Goal: Find specific page/section: Find specific page/section

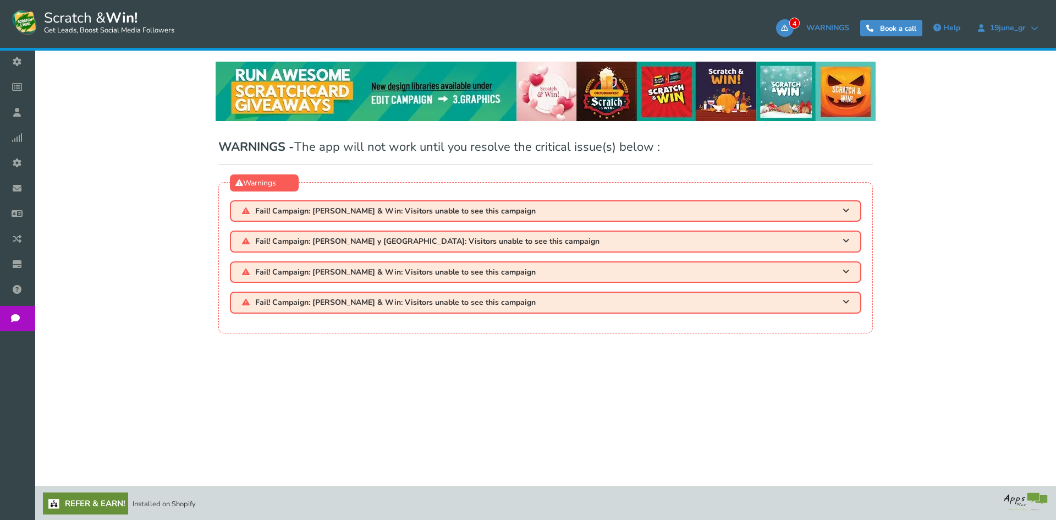
click at [40, 122] on link "Users" at bounding box center [20, 112] width 40 height 25
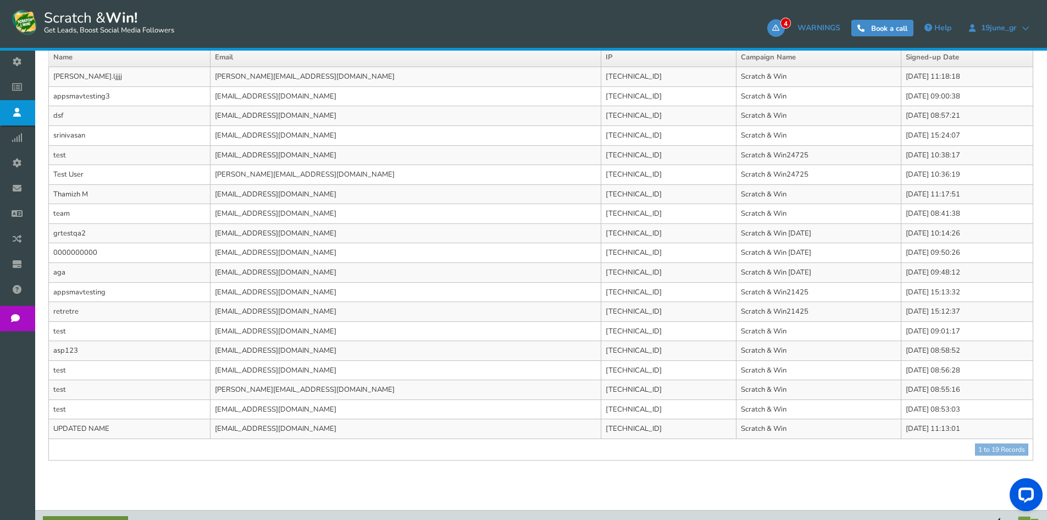
click at [257, 390] on td "jinisha@appsmav.com" at bounding box center [405, 390] width 391 height 20
copy tr "jinisha@appsmav.com"
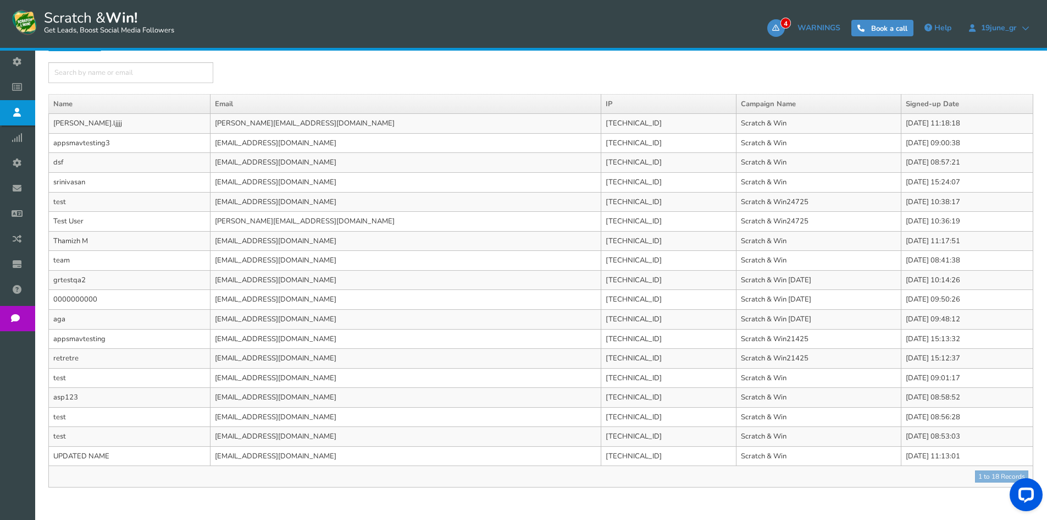
scroll to position [235, 0]
